Goal: Task Accomplishment & Management: Manage account settings

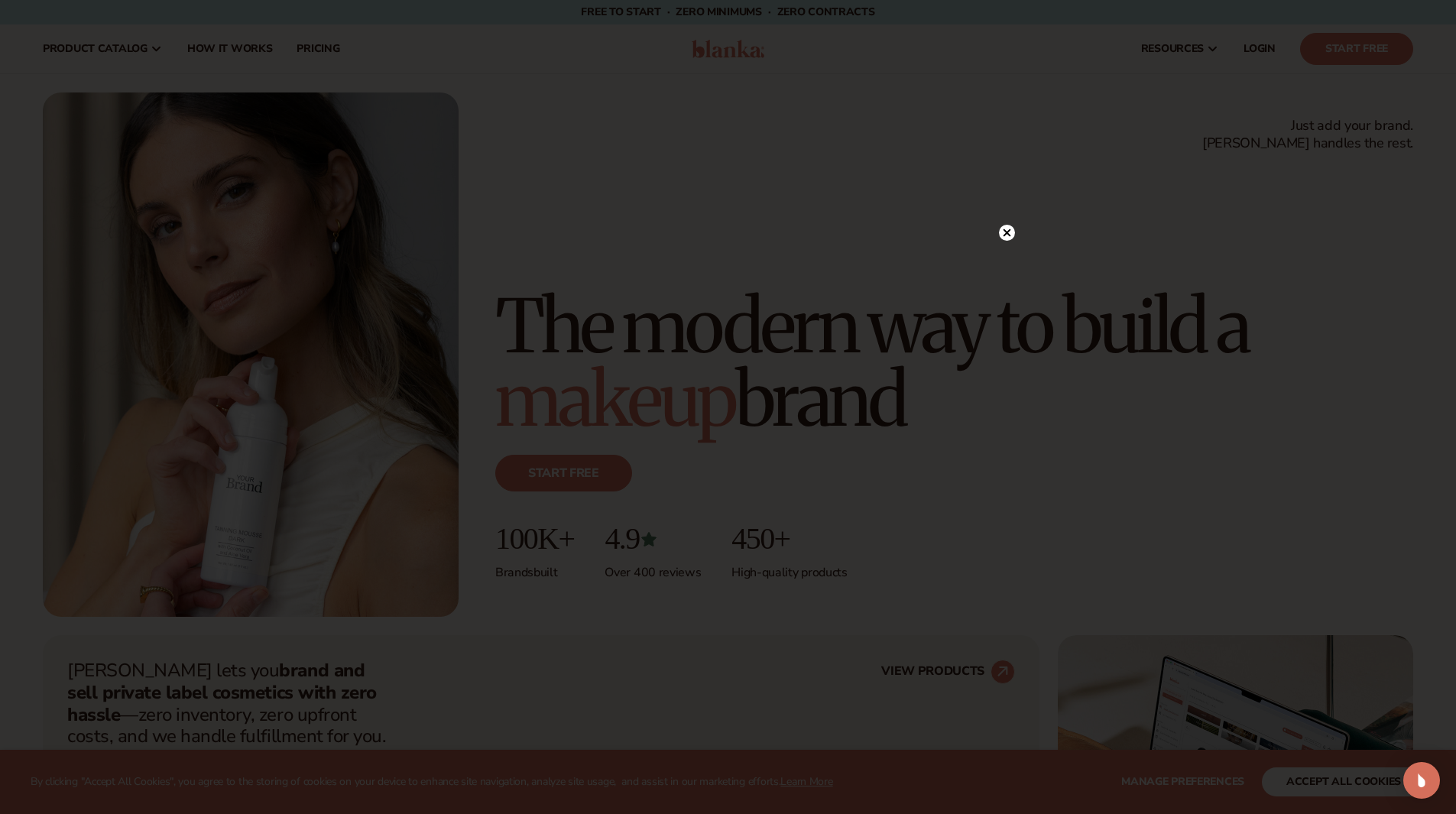
click at [1006, 234] on circle at bounding box center [1007, 233] width 16 height 16
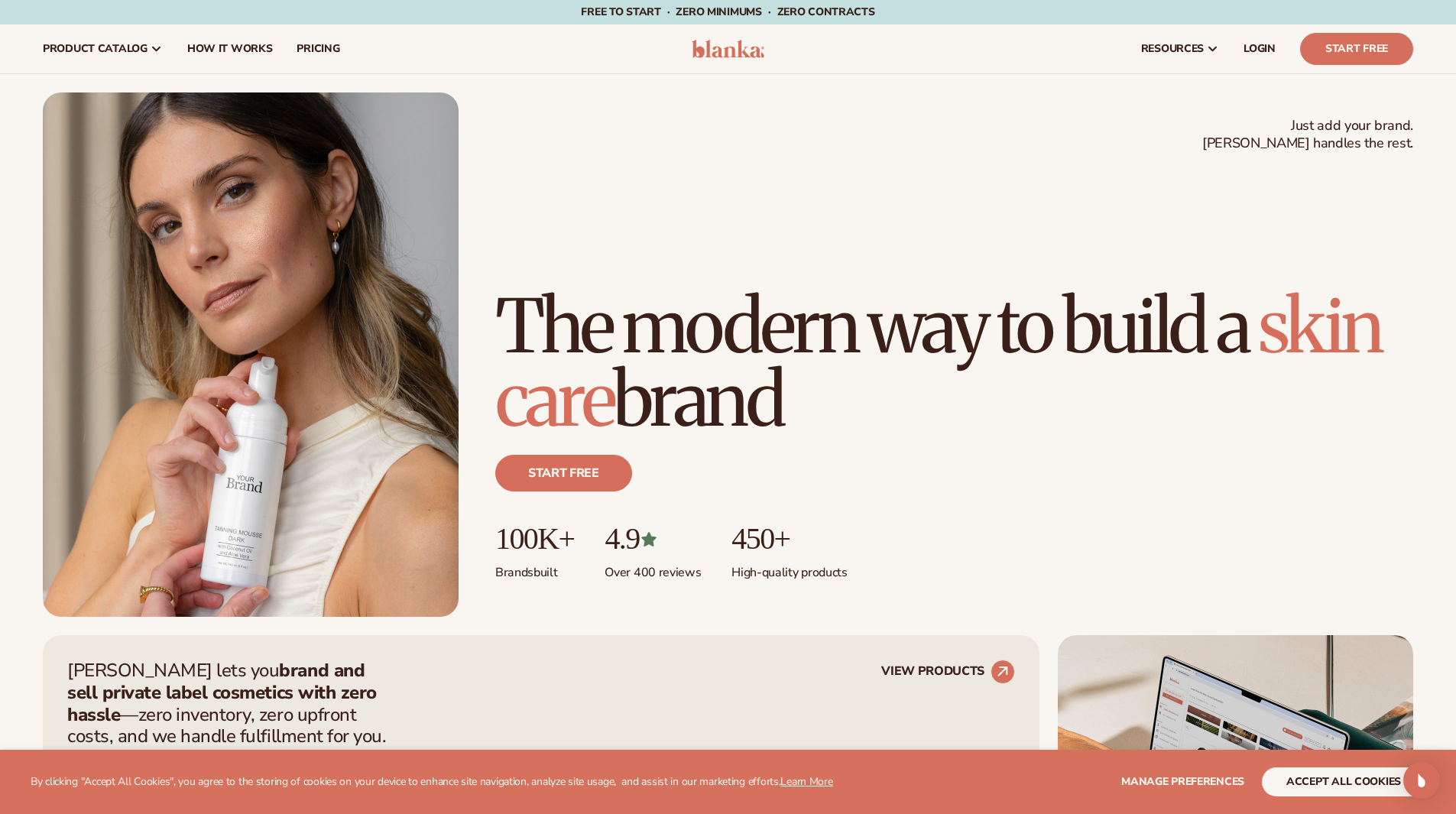
click at [723, 51] on img at bounding box center [728, 48] width 73 height 18
click at [1254, 52] on span "LOGIN" at bounding box center [1259, 49] width 32 height 12
